Goal: Transaction & Acquisition: Purchase product/service

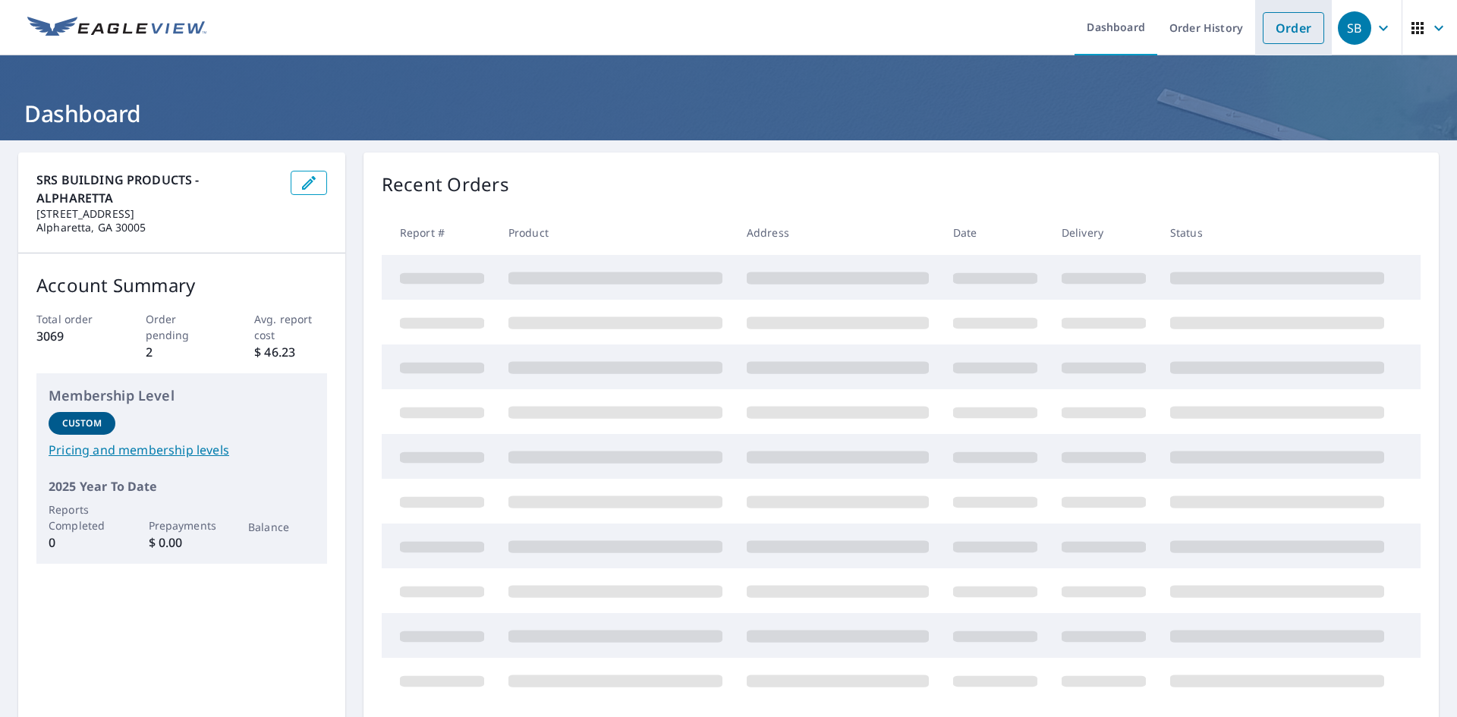
click at [1289, 23] on link "Order" at bounding box center [1293, 28] width 61 height 32
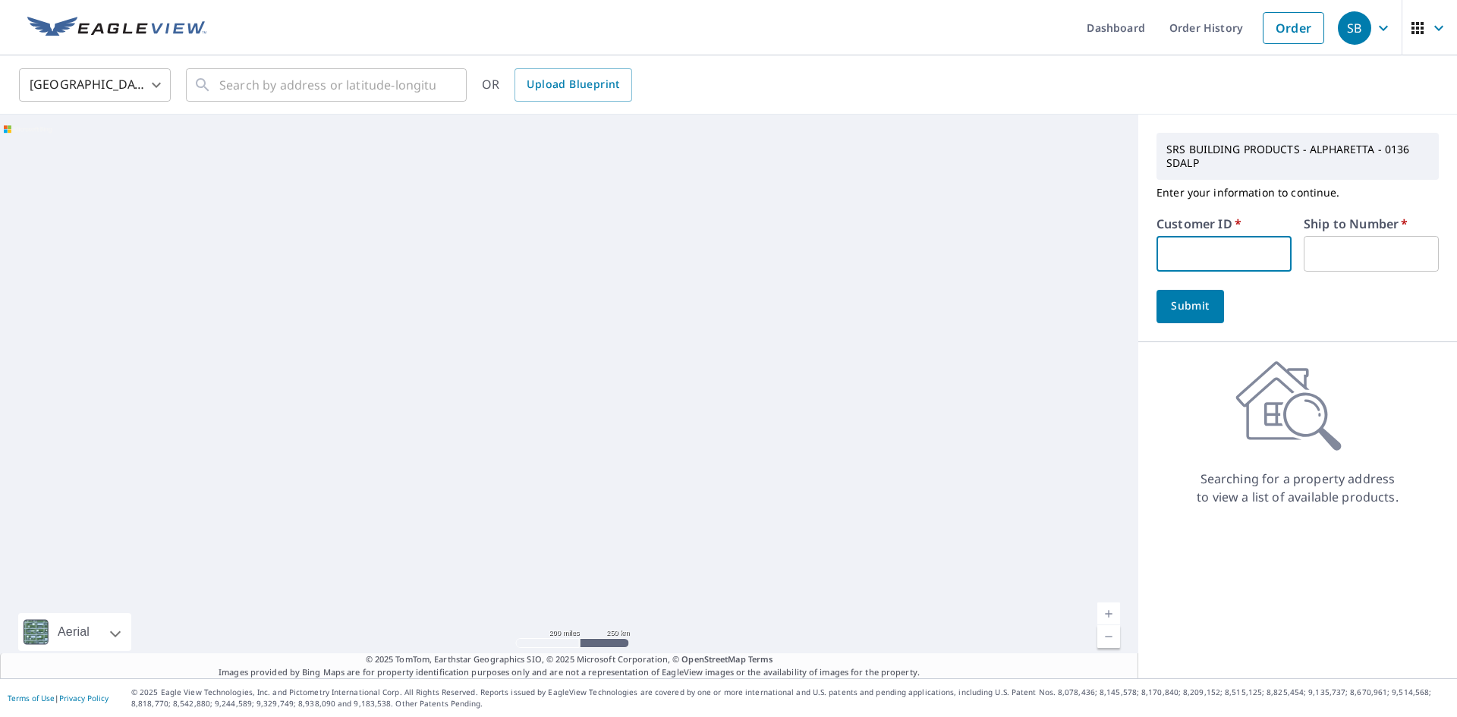
click at [1231, 253] on input "text" at bounding box center [1223, 254] width 135 height 36
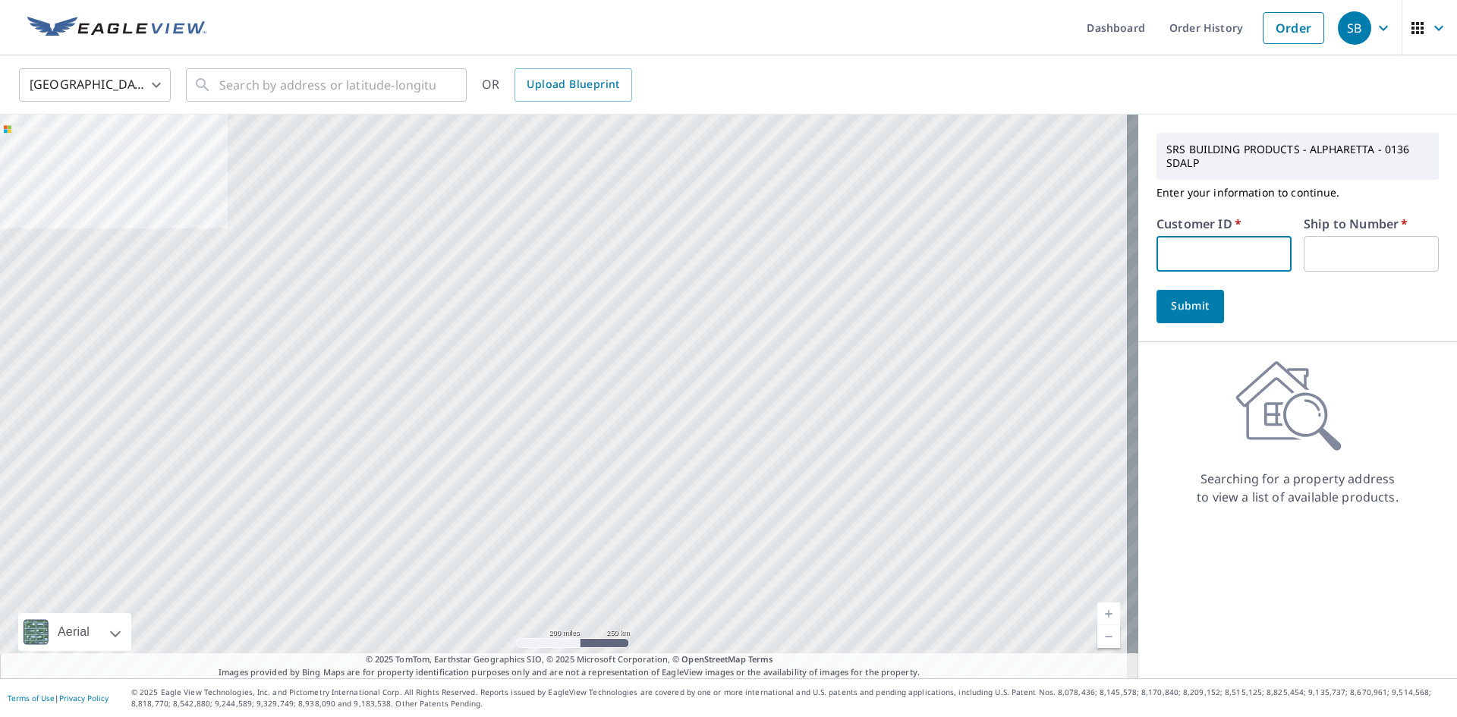
type input "bra111"
click at [1314, 258] on input "text" at bounding box center [1371, 254] width 135 height 36
type input "1"
click at [1203, 307] on button "Submit" at bounding box center [1190, 306] width 68 height 33
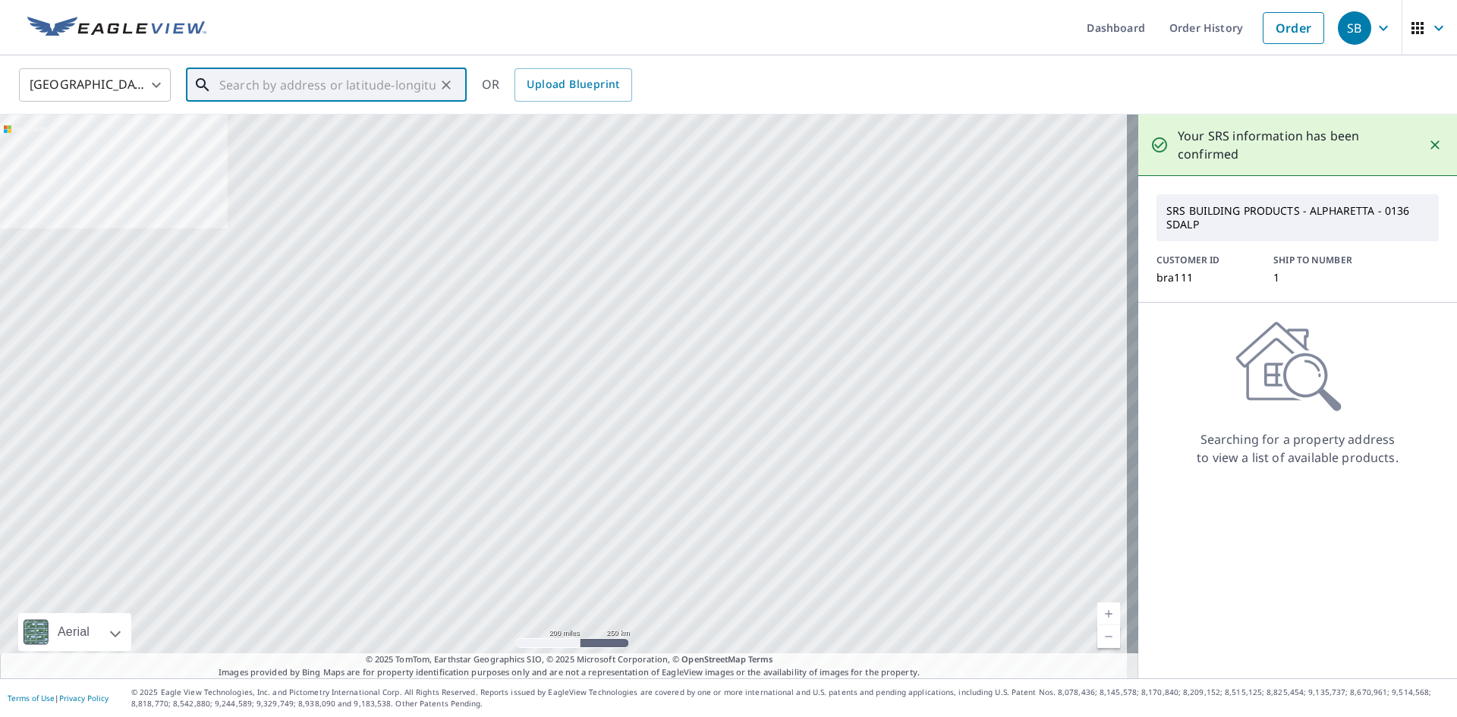
paste input "[STREET_ADDRESS]"
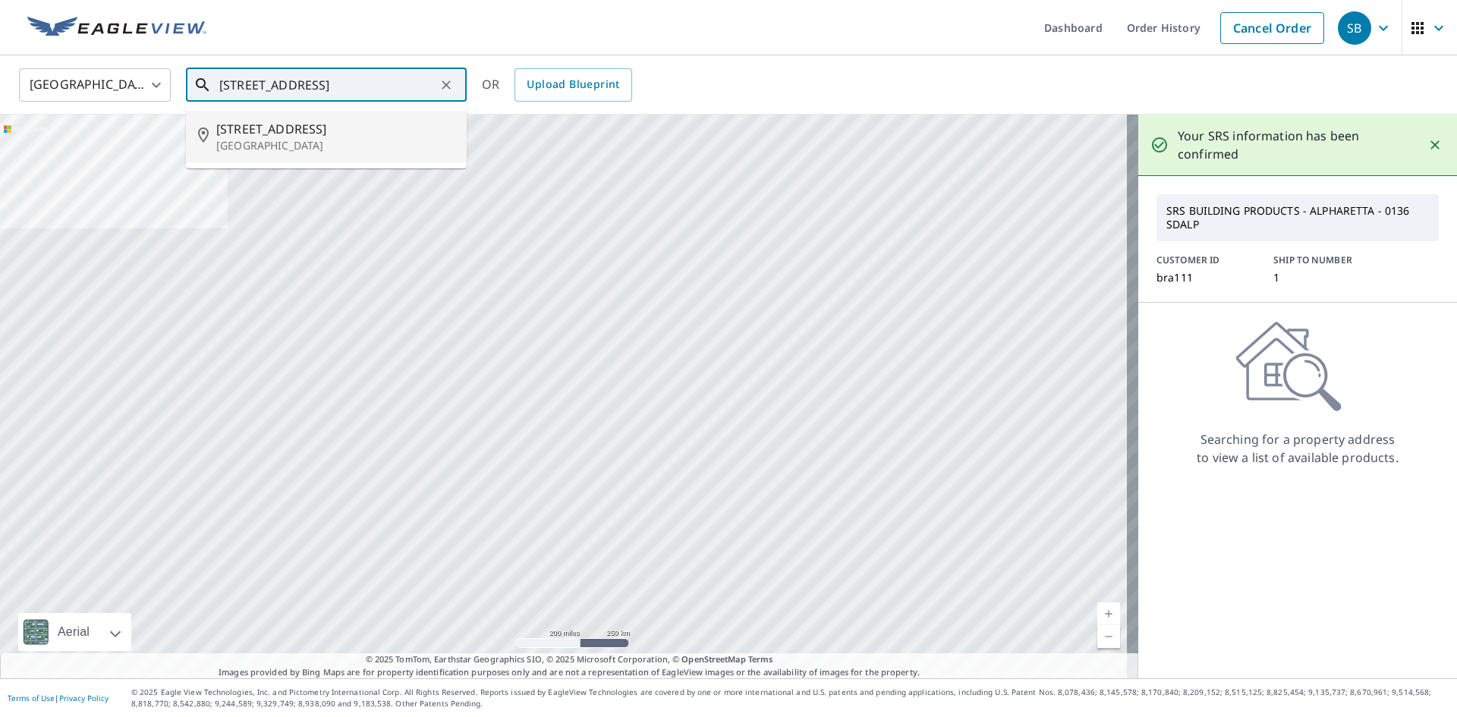
click at [341, 162] on ul "[STREET_ADDRESS]" at bounding box center [326, 137] width 281 height 64
click at [343, 146] on p "[GEOGRAPHIC_DATA]" at bounding box center [335, 145] width 238 height 15
type input "[STREET_ADDRESS]"
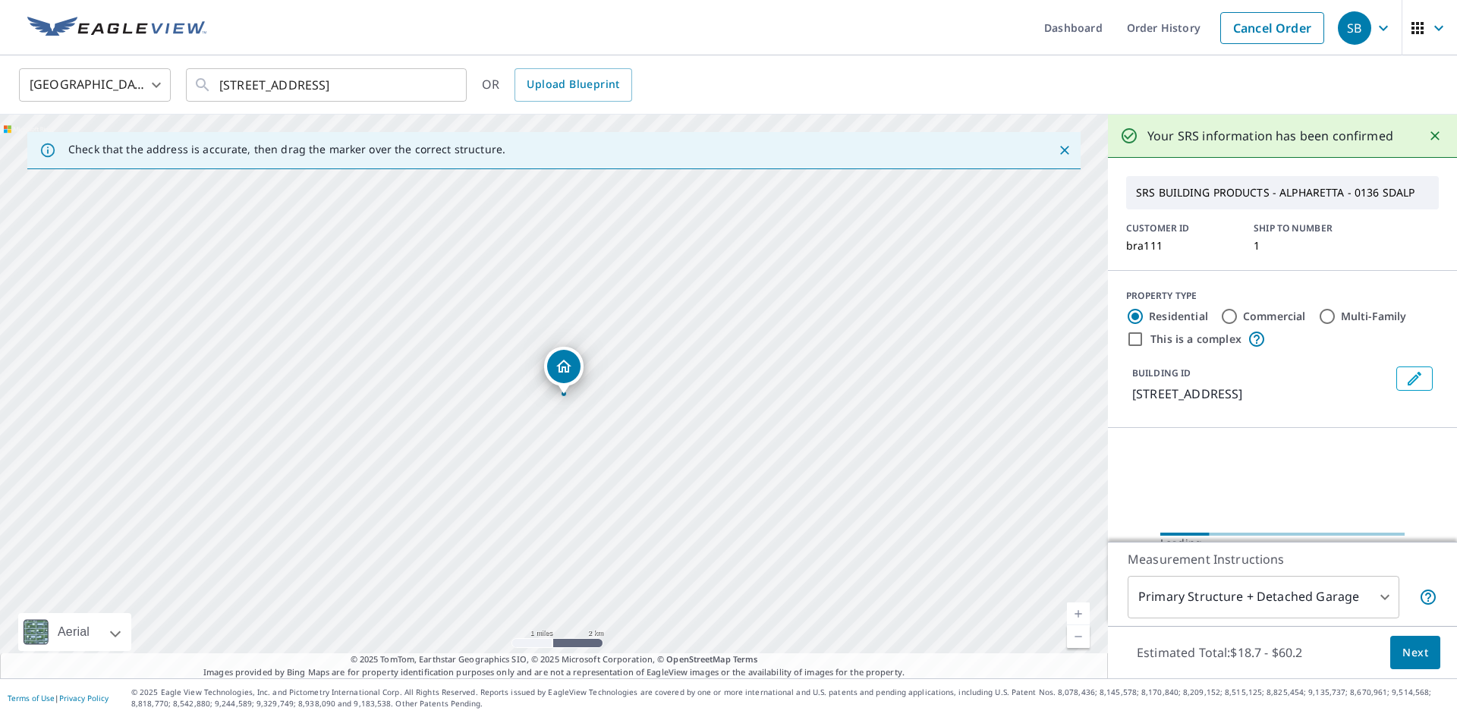
scroll to position [0, 0]
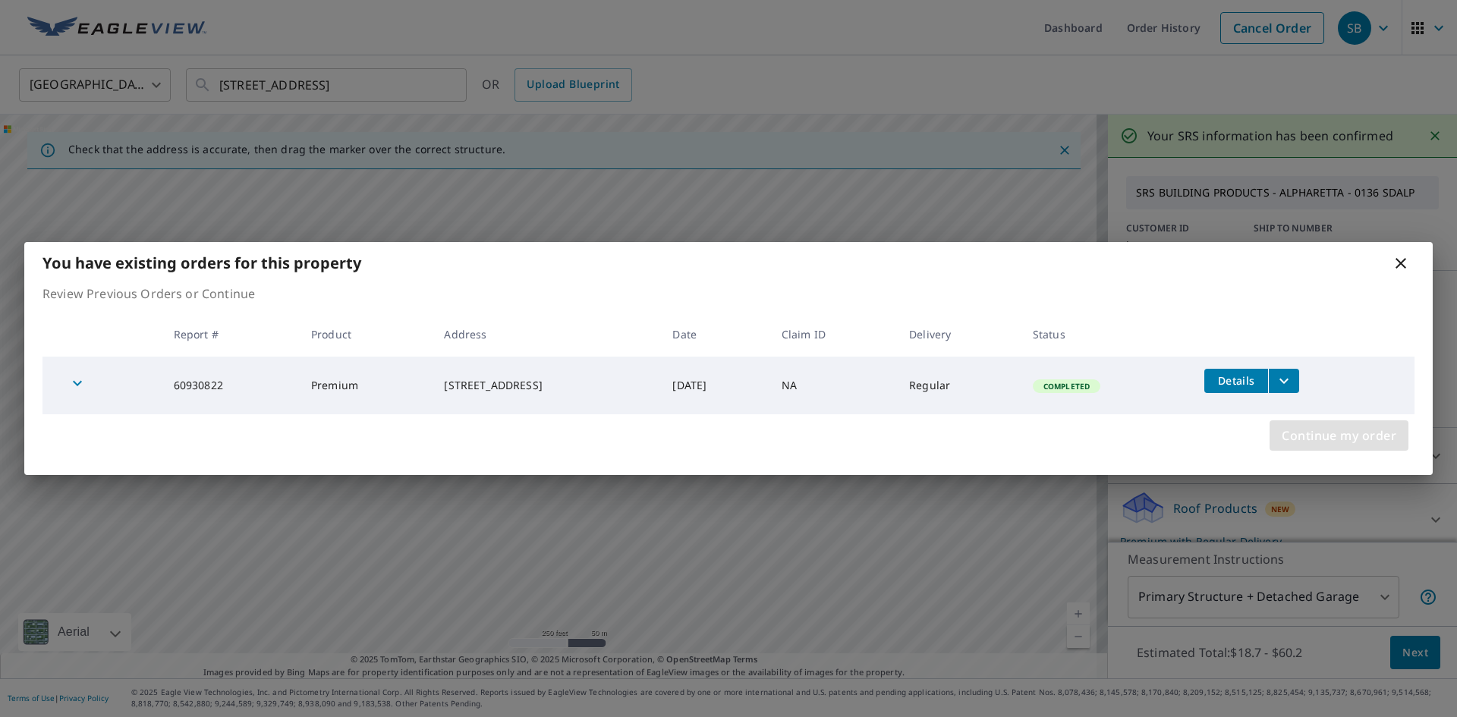
click at [1311, 428] on span "Continue my order" at bounding box center [1339, 435] width 115 height 21
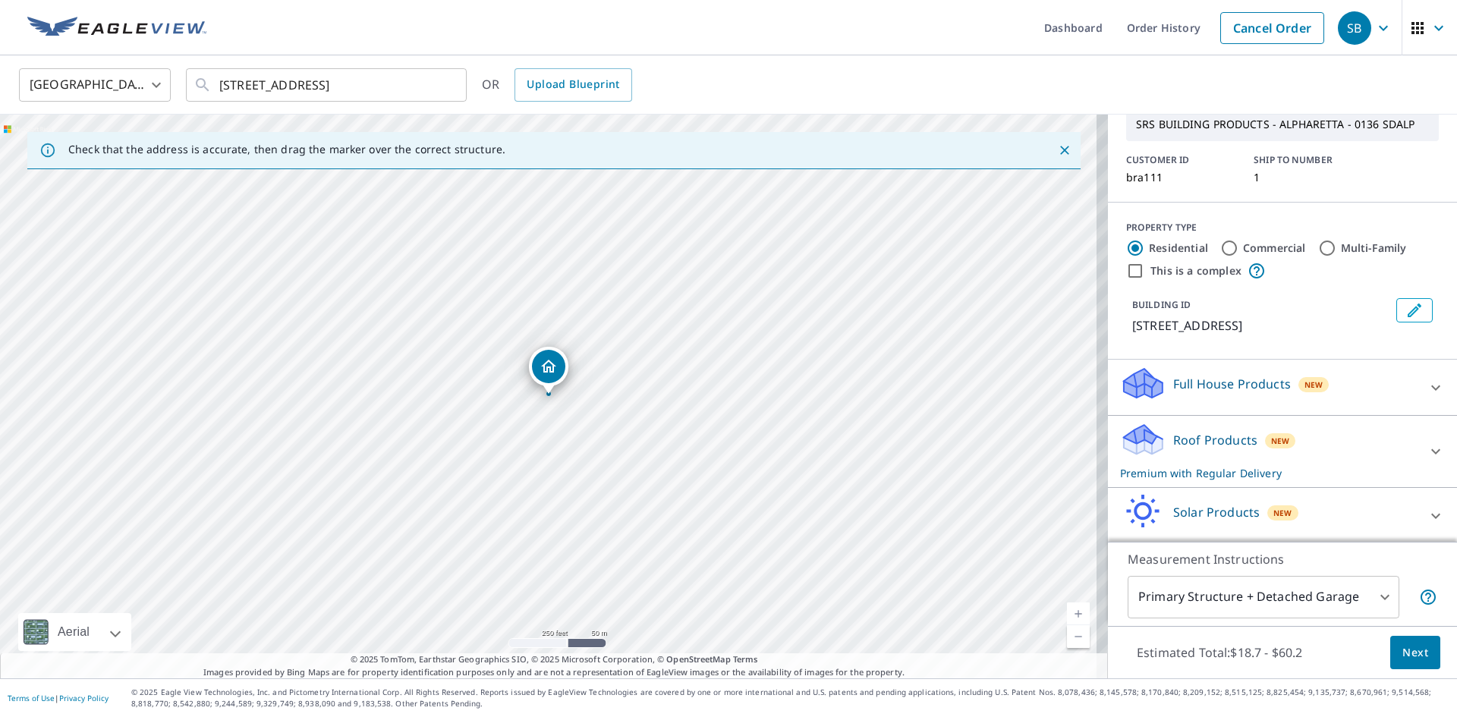
scroll to position [145, 0]
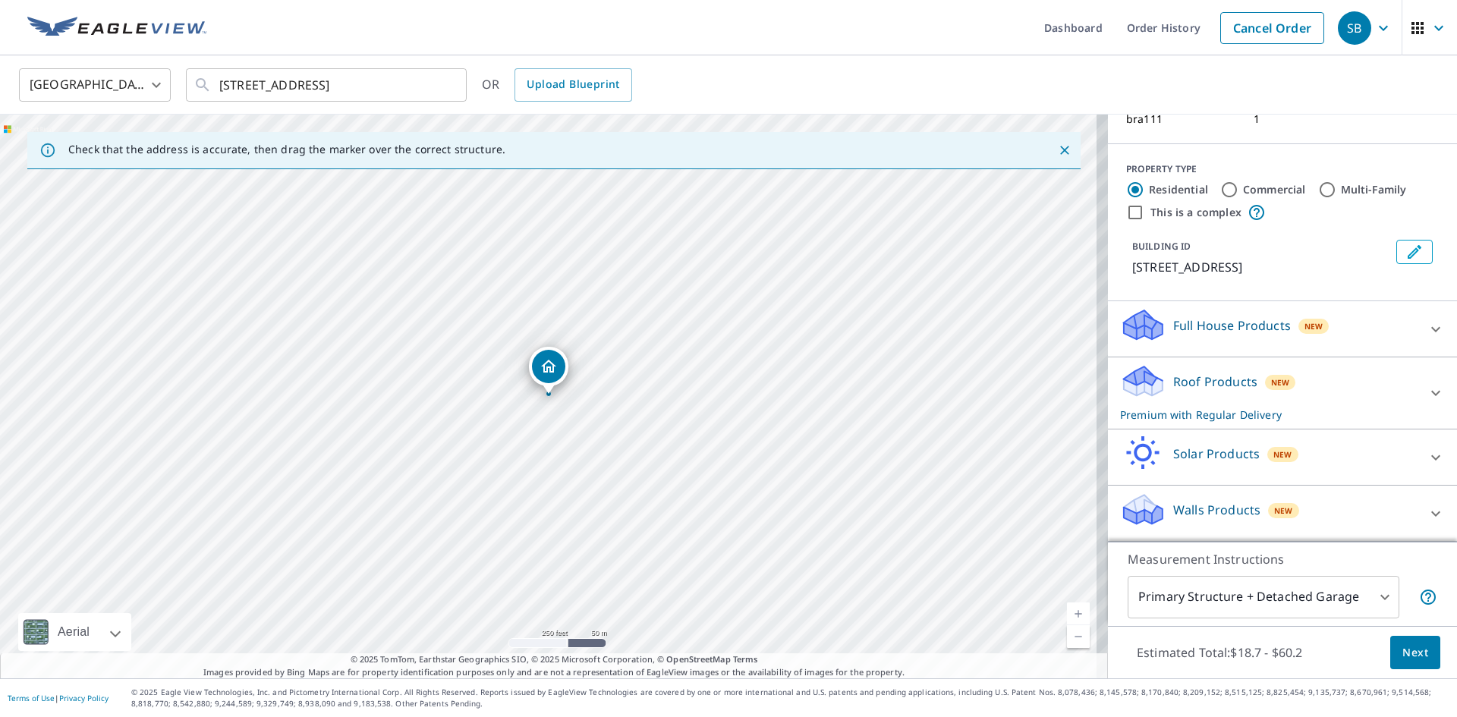
click at [1412, 655] on span "Next" at bounding box center [1415, 652] width 26 height 19
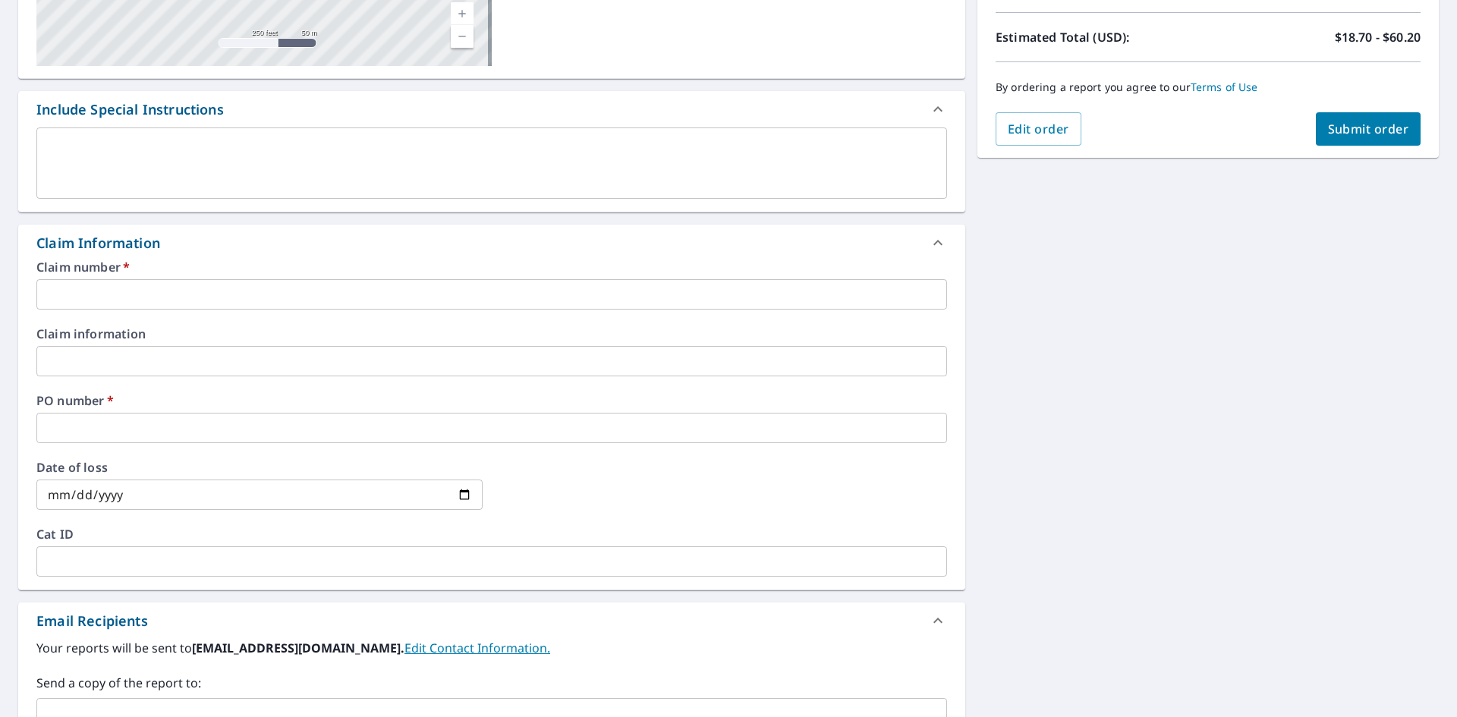
scroll to position [379, 0]
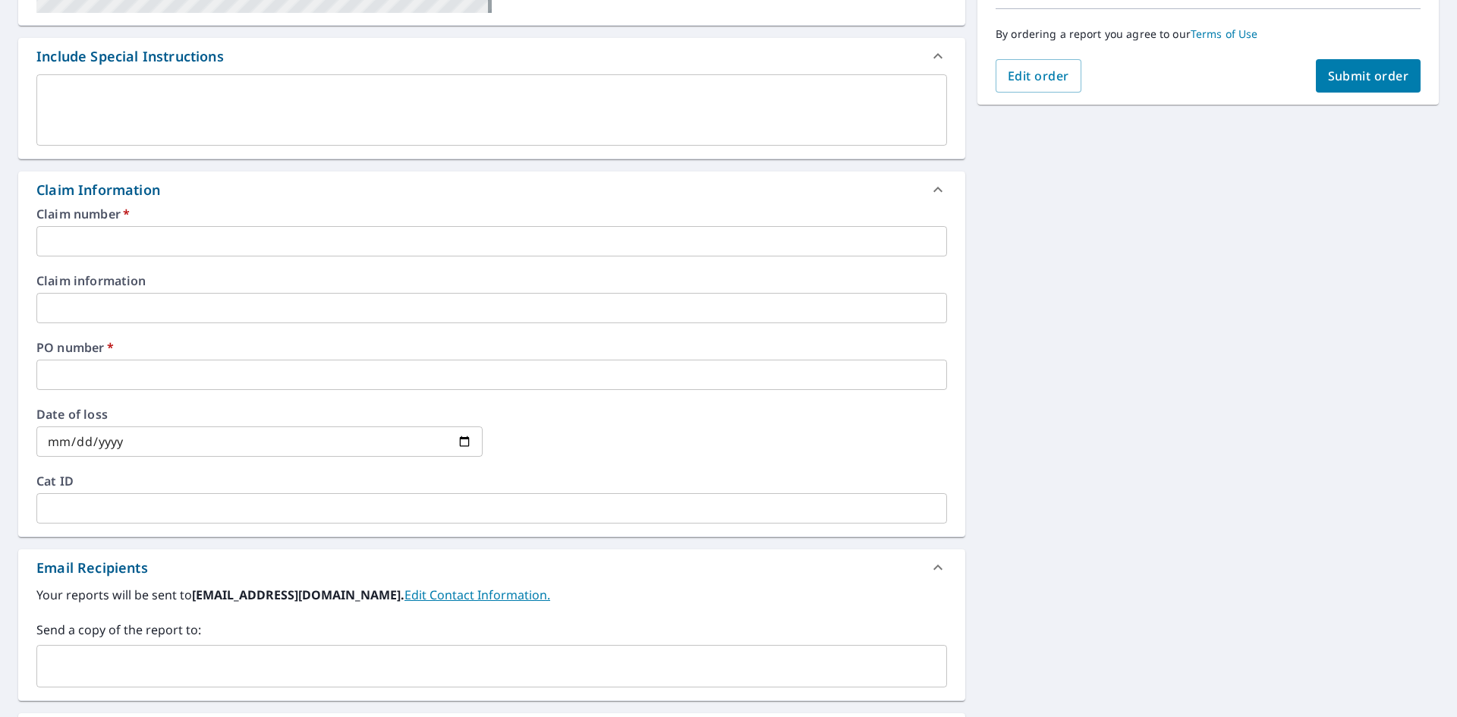
click at [105, 237] on input "text" at bounding box center [491, 241] width 911 height 30
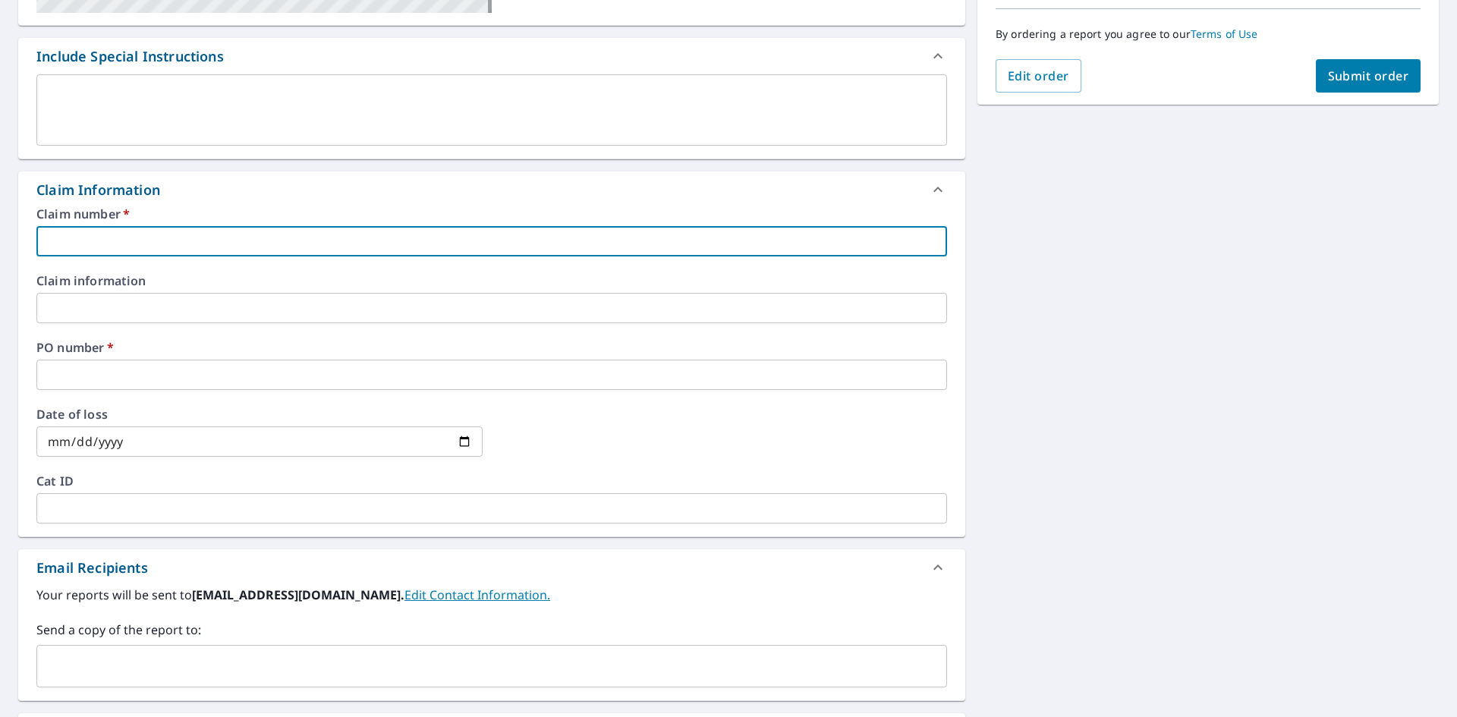
click at [73, 379] on input "text" at bounding box center [491, 375] width 911 height 30
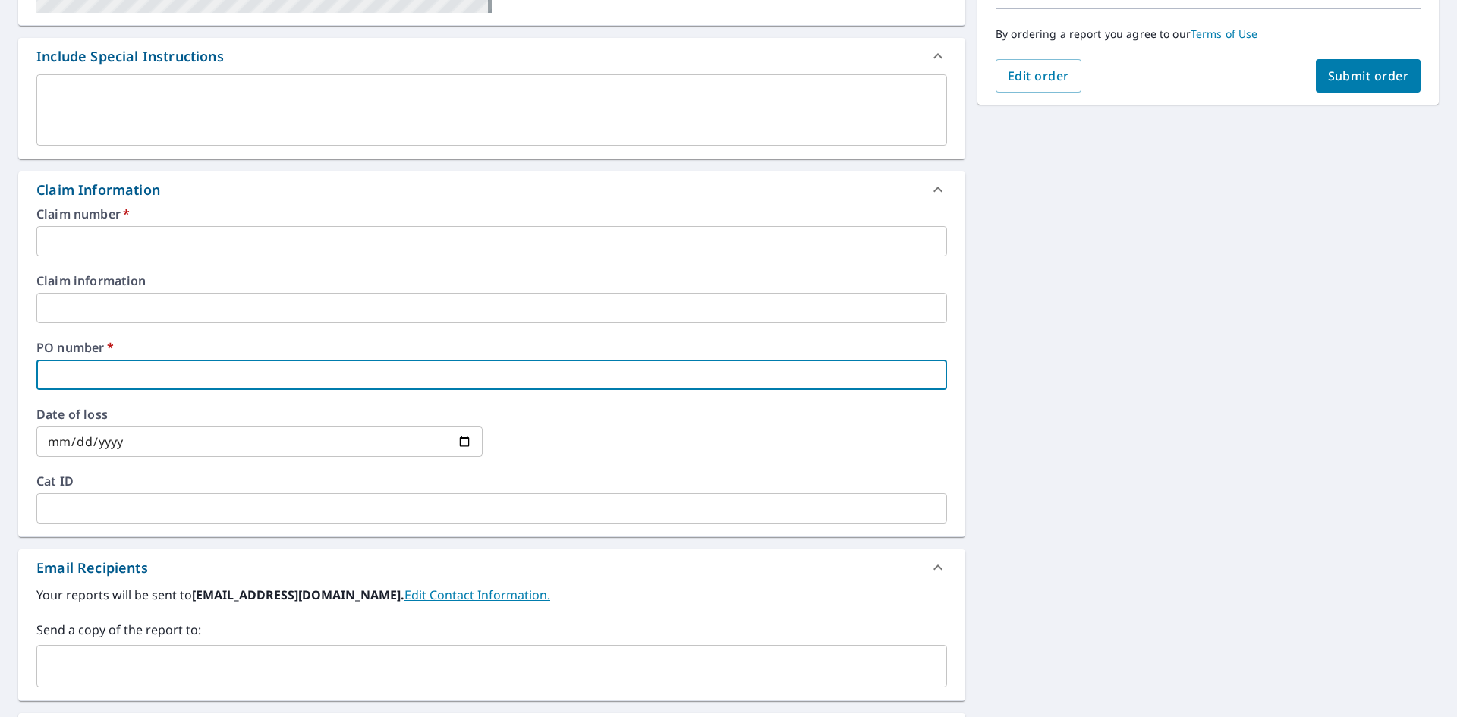
type input "n/a"
checkbox input "true"
click at [100, 237] on input "text" at bounding box center [491, 241] width 911 height 30
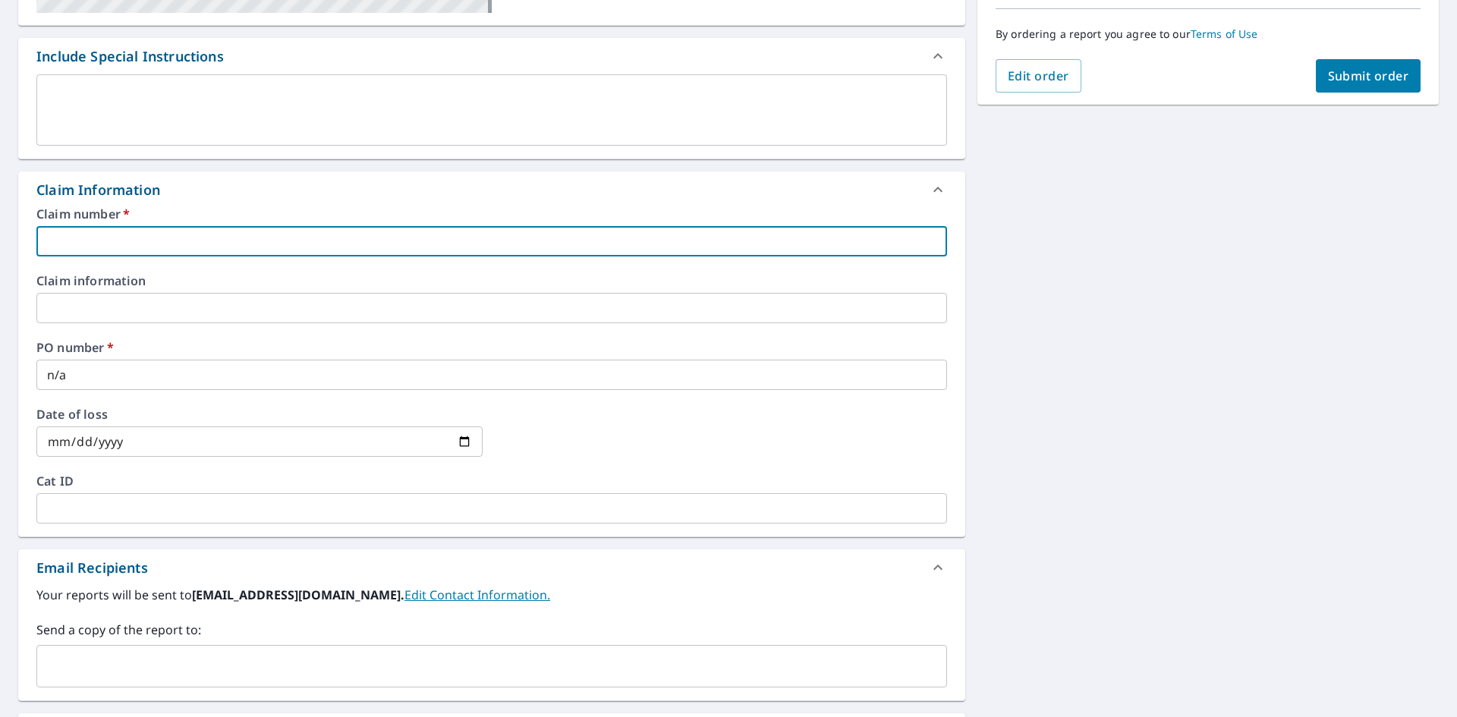
type input "n/a"
checkbox input "true"
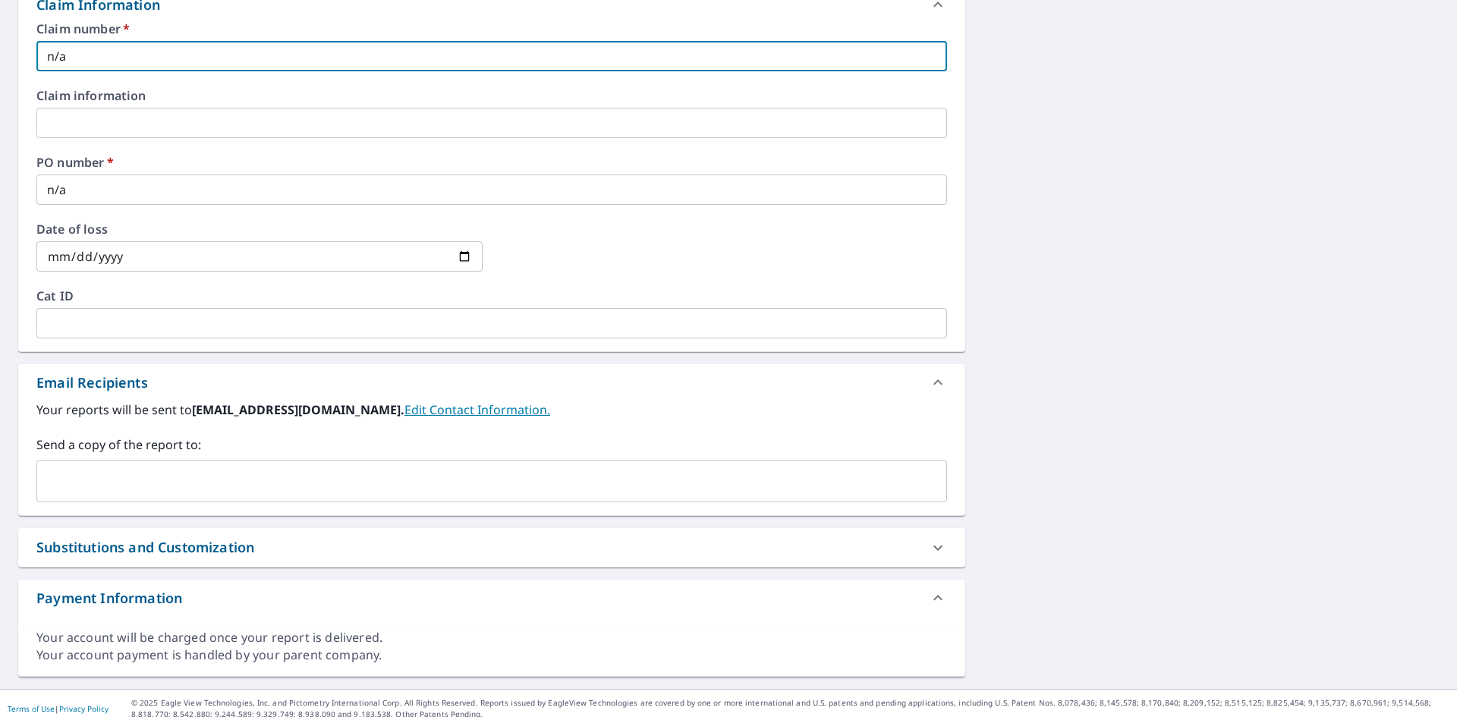
scroll to position [575, 0]
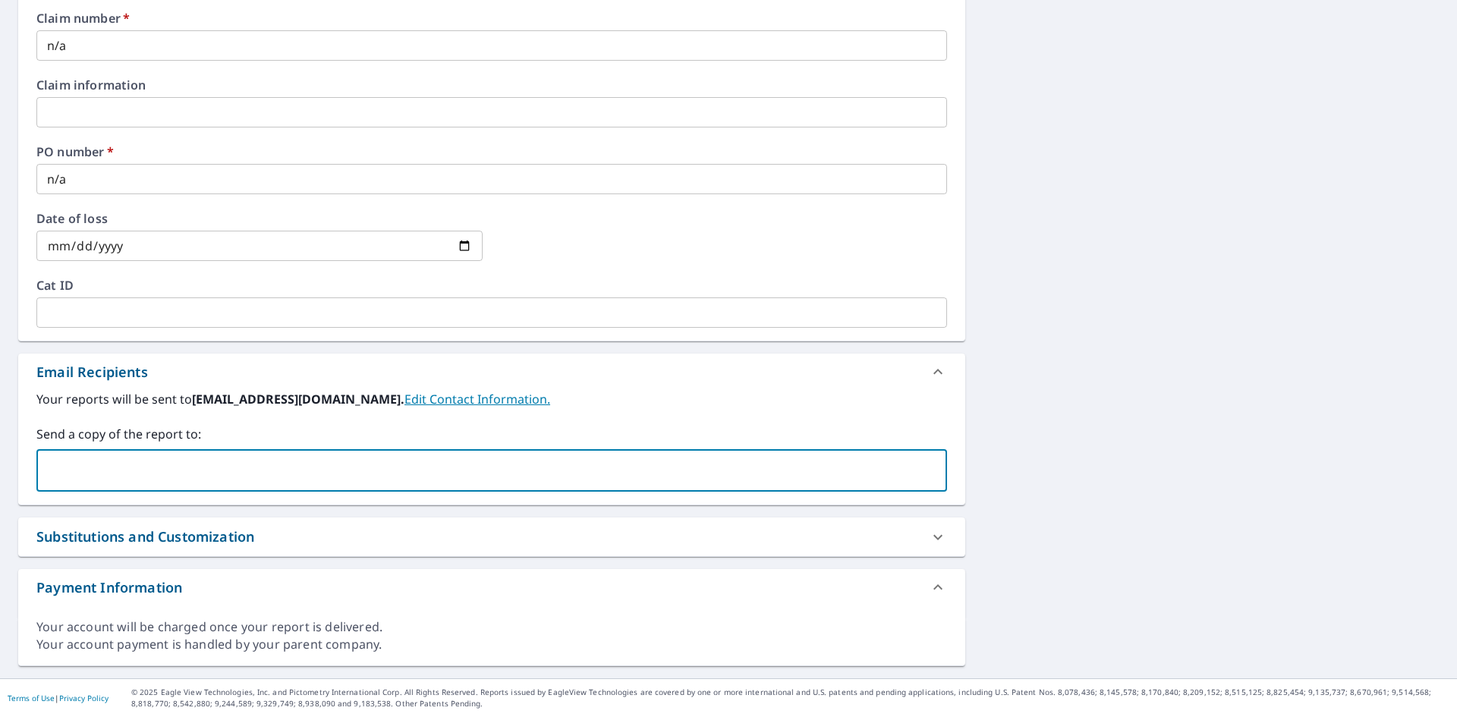
paste input "[PERSON_NAME][EMAIL_ADDRESS][DOMAIN_NAME]"
type input "[PERSON_NAME][EMAIL_ADDRESS][DOMAIN_NAME]"
click at [1082, 310] on div "[STREET_ADDRESS] Aerial Road A standard road map Aerial A detailed look from ab…" at bounding box center [728, 121] width 1457 height 1113
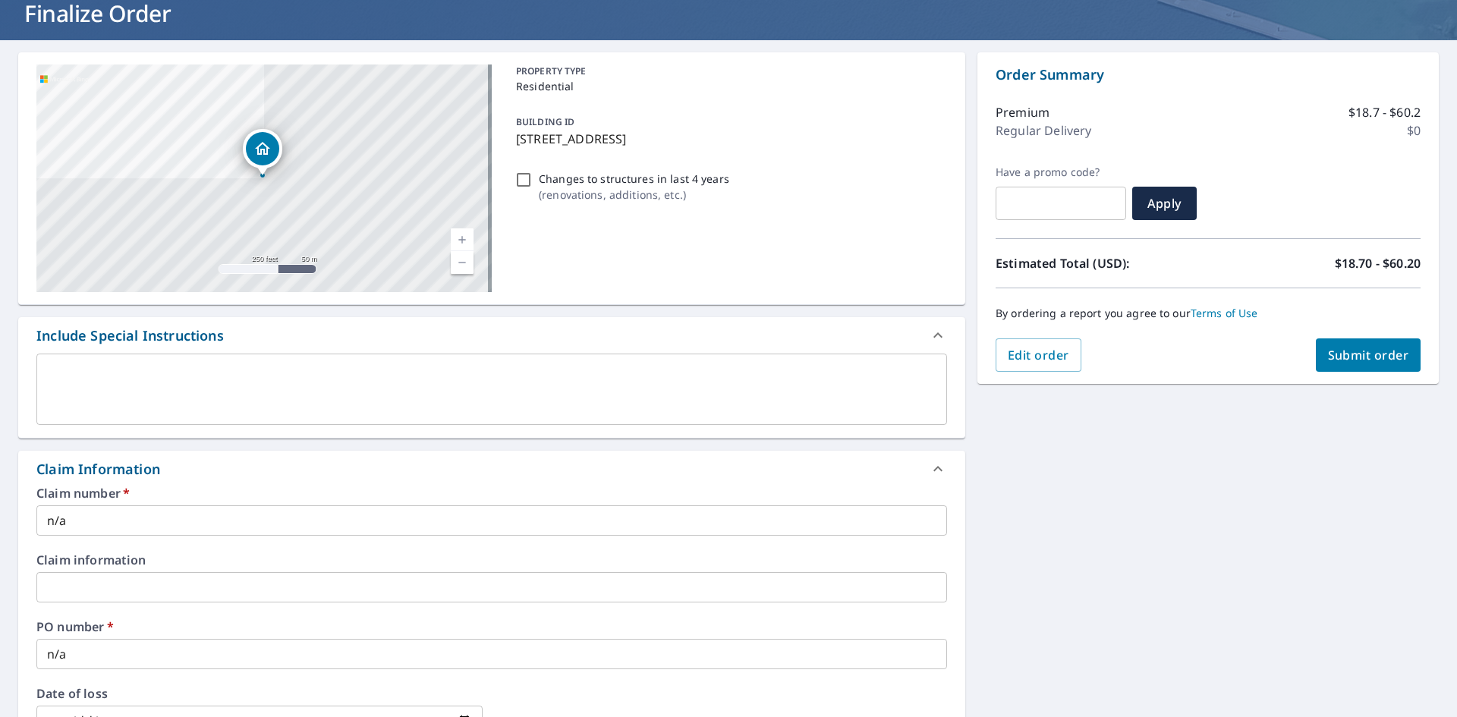
scroll to position [0, 0]
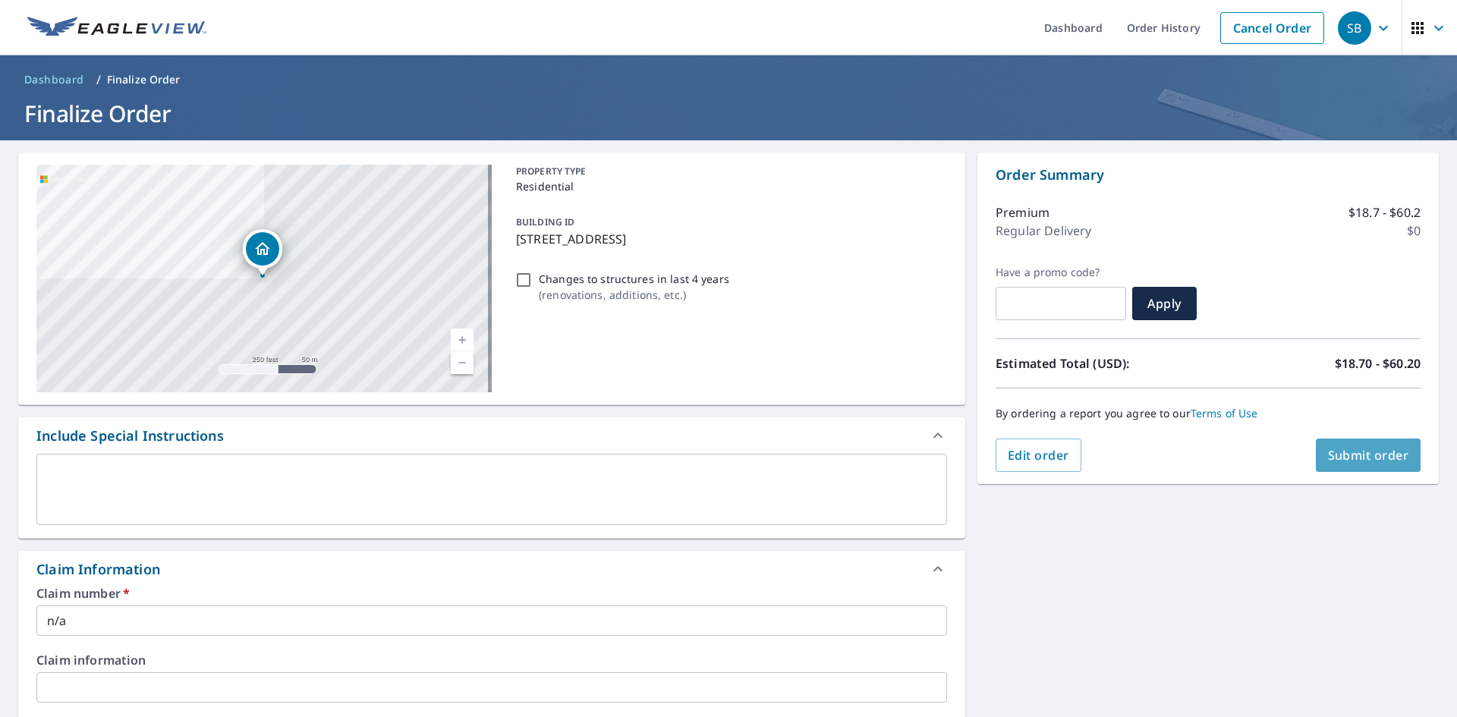
click at [1359, 448] on span "Submit order" at bounding box center [1368, 455] width 81 height 17
checkbox input "true"
